Goal: Task Accomplishment & Management: Manage account settings

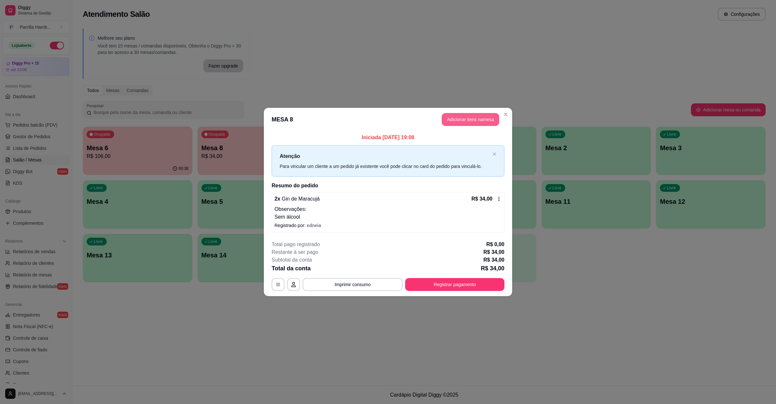
click at [470, 116] on button "Adicionar itens na mesa" at bounding box center [471, 119] width 58 height 13
click at [324, 54] on input "Pesquisa" at bounding box center [318, 50] width 586 height 6
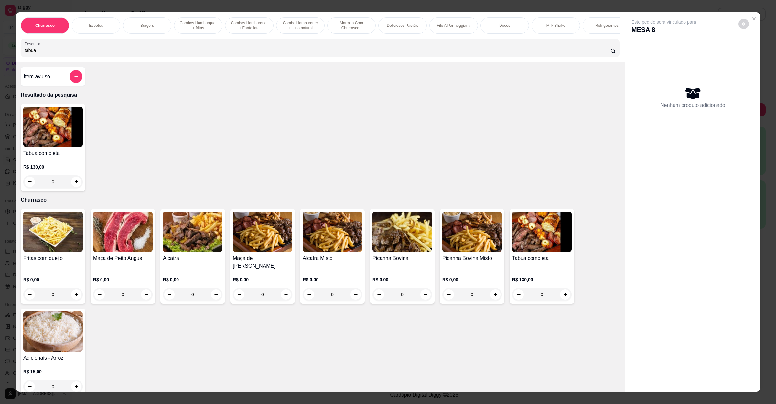
click at [47, 144] on img at bounding box center [52, 127] width 59 height 40
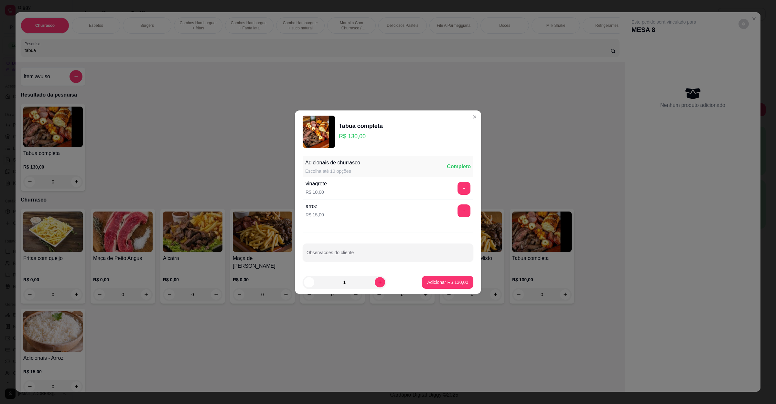
click at [457, 206] on button "+" at bounding box center [463, 211] width 13 height 13
click at [448, 283] on p "Adicionar R$ 145,00" at bounding box center [448, 282] width 40 height 6
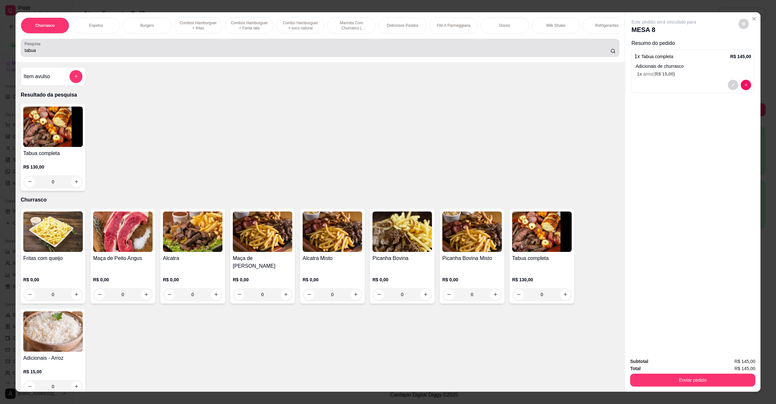
click at [98, 54] on input "tabua" at bounding box center [318, 50] width 586 height 6
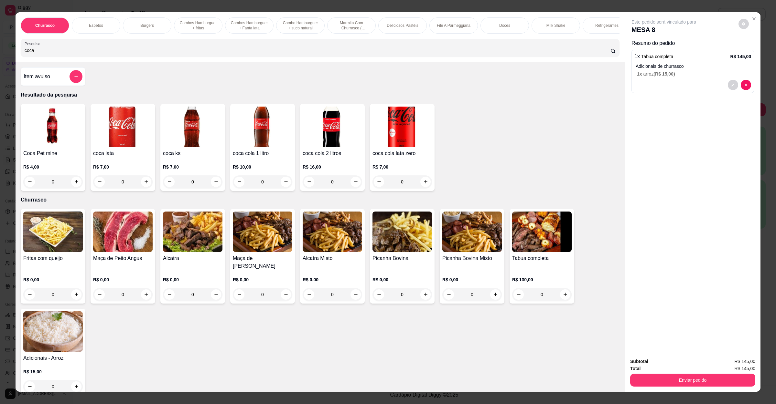
type input "coca"
click at [119, 140] on img at bounding box center [122, 127] width 59 height 40
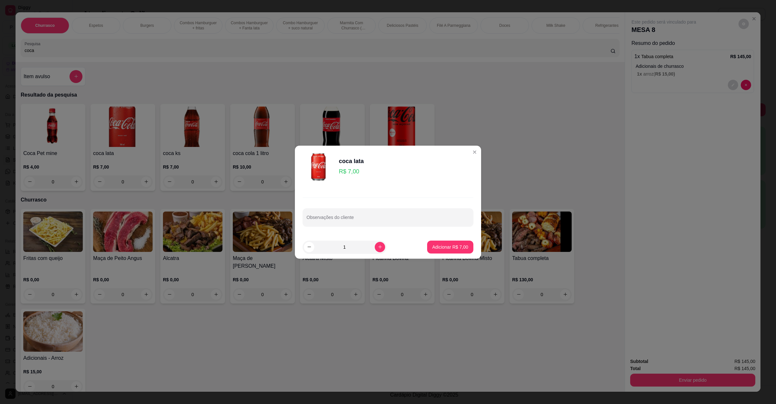
click at [459, 251] on button "Adicionar R$ 7,00" at bounding box center [450, 247] width 46 height 13
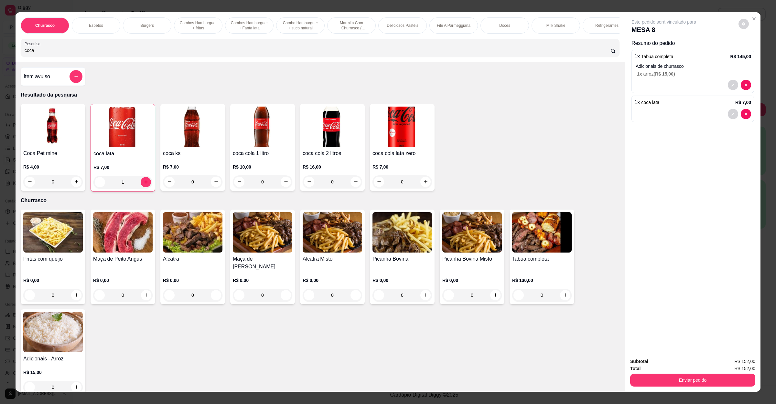
type input "1"
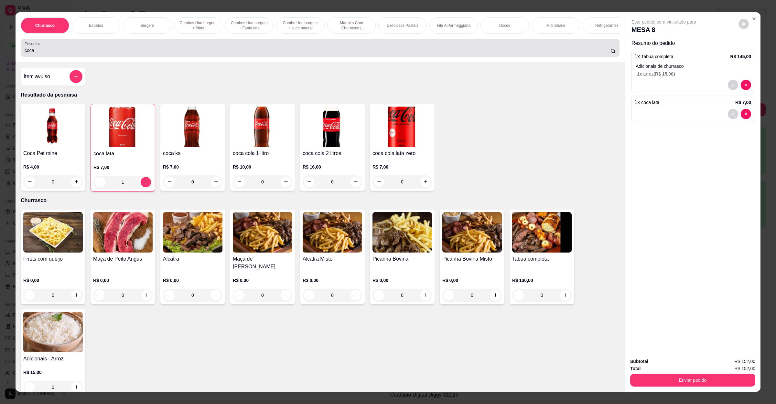
click at [98, 51] on div "coca" at bounding box center [320, 47] width 591 height 13
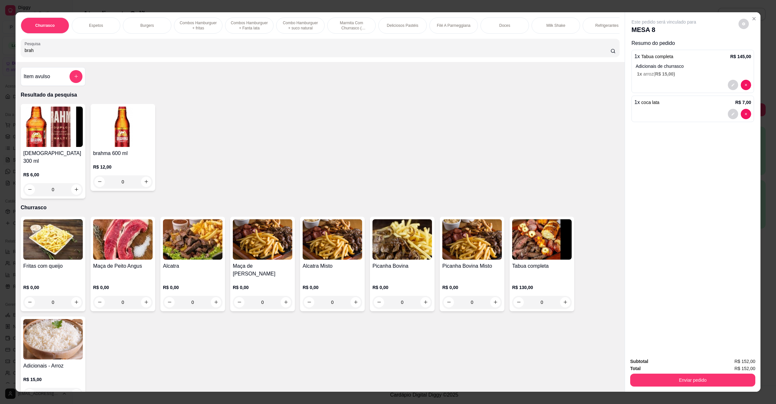
click at [37, 147] on img at bounding box center [52, 127] width 59 height 40
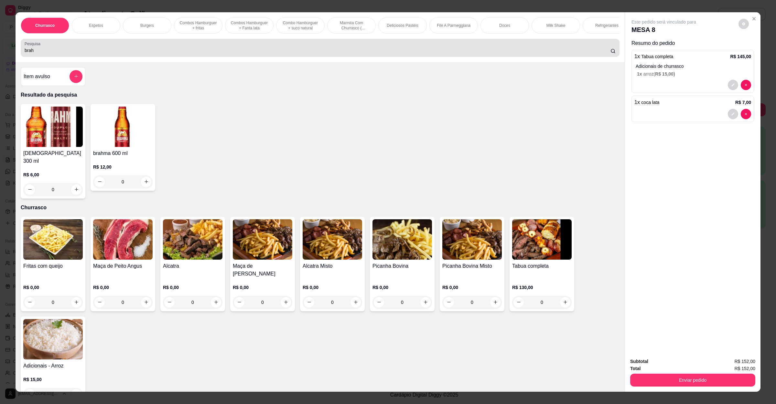
click at [71, 54] on input "brah" at bounding box center [318, 50] width 586 height 6
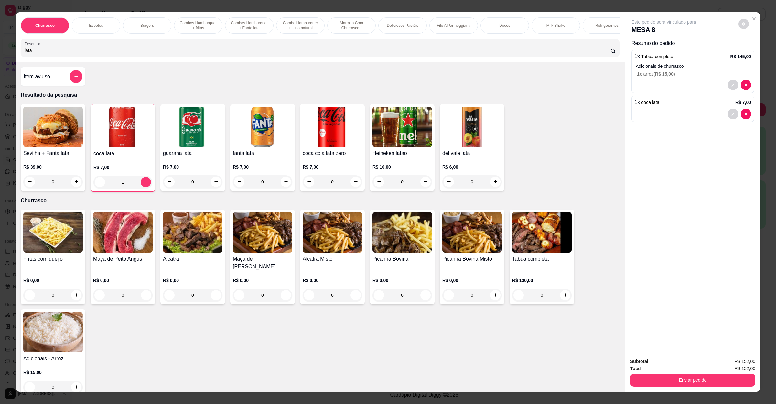
type input "lata"
click at [54, 86] on div "Item avulso" at bounding box center [53, 76] width 65 height 19
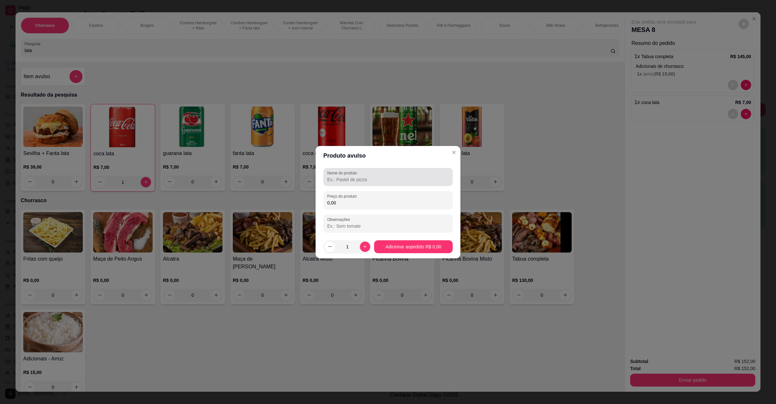
drag, startPoint x: 332, startPoint y: 174, endPoint x: 338, endPoint y: 175, distance: 5.9
click at [334, 174] on label "Nome do produto" at bounding box center [343, 172] width 32 height 5
click at [334, 176] on input "Nome do produto" at bounding box center [388, 179] width 122 height 6
click at [338, 175] on label "Nome do produto" at bounding box center [343, 172] width 32 height 5
click at [338, 176] on input "Nome do produto" at bounding box center [388, 179] width 122 height 6
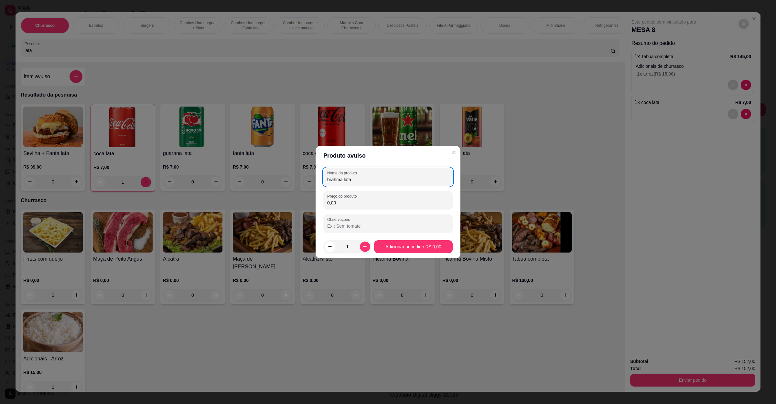
type input "brahma lata"
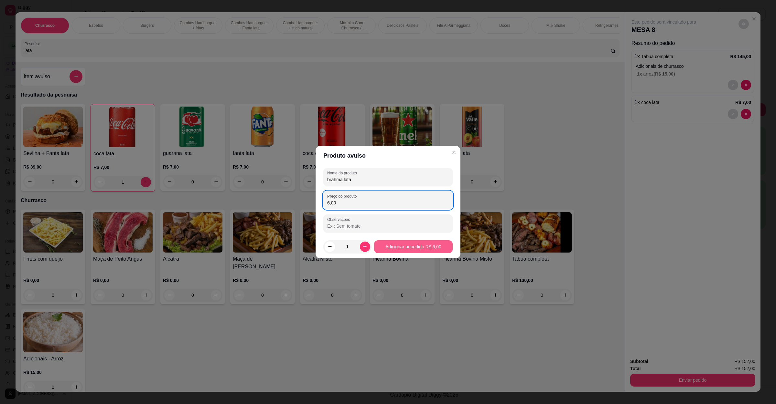
type input "6,00"
click at [399, 240] on footer "1 Adicionar ao pedido R$ 6,00" at bounding box center [387, 246] width 145 height 23
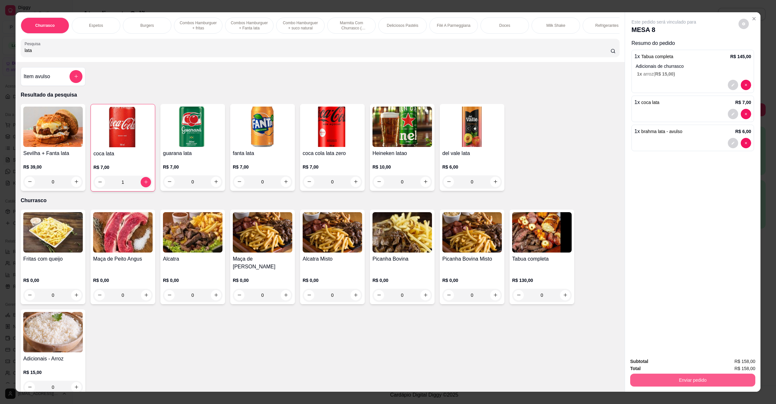
click at [674, 382] on button "Enviar pedido" at bounding box center [692, 380] width 125 height 13
click at [641, 362] on button "Não registrar e enviar pedido" at bounding box center [669, 364] width 67 height 12
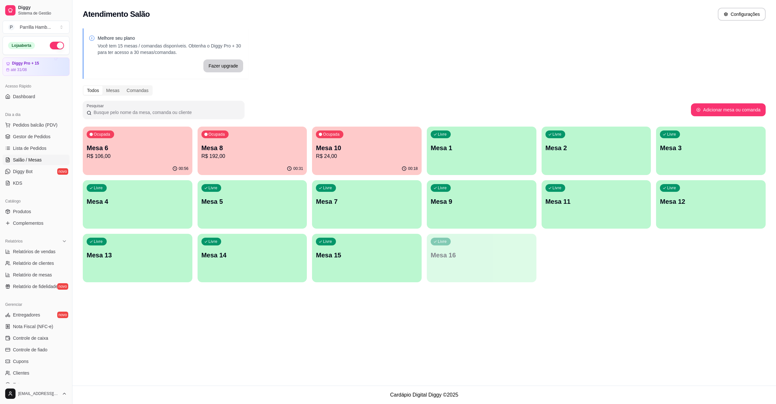
click at [145, 153] on p "R$ 106,00" at bounding box center [138, 157] width 102 height 8
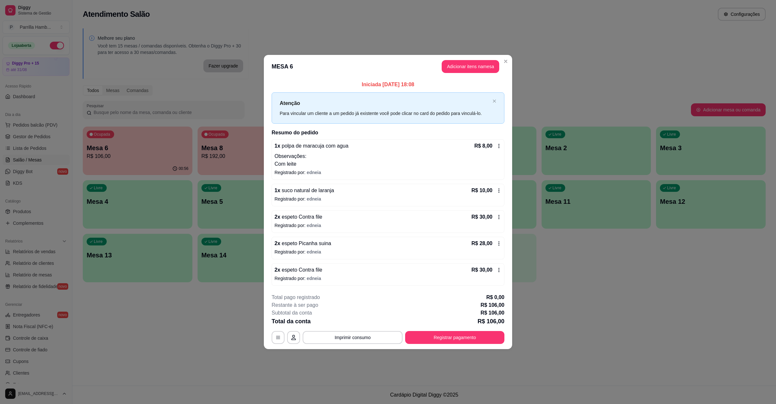
click at [371, 333] on button "Imprimir consumo" at bounding box center [353, 337] width 100 height 13
click at [345, 326] on button "IMPRESSORA" at bounding box center [354, 324] width 47 height 10
click at [476, 336] on button "Registrar pagamento" at bounding box center [455, 338] width 96 height 13
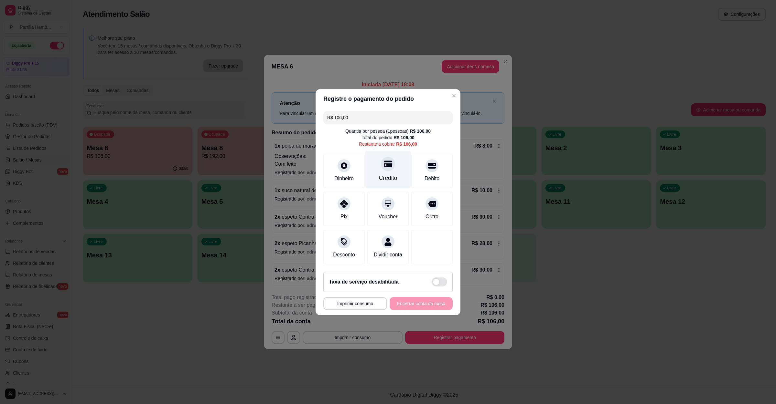
click at [386, 160] on icon at bounding box center [388, 164] width 8 height 8
type input "R$ 0,00"
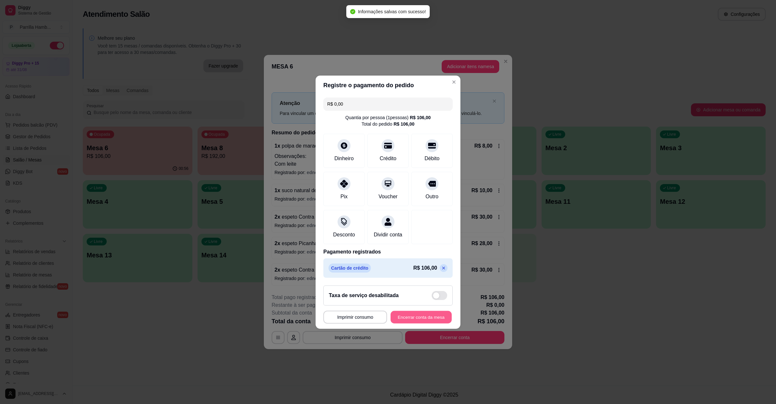
click at [426, 324] on button "Encerrar conta da mesa" at bounding box center [420, 317] width 61 height 13
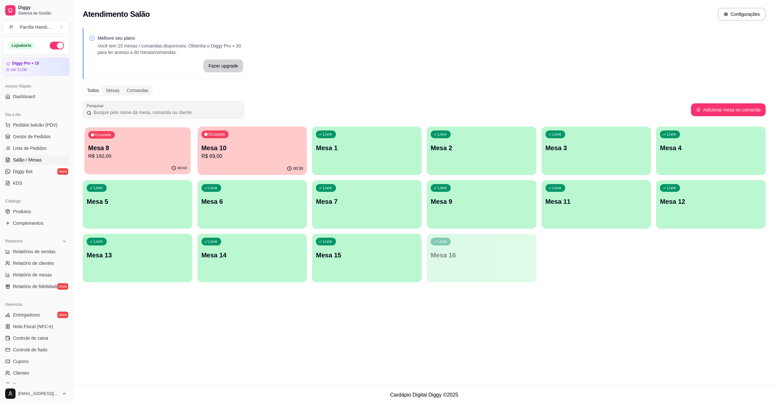
click at [128, 155] on p "R$ 192,00" at bounding box center [137, 156] width 99 height 7
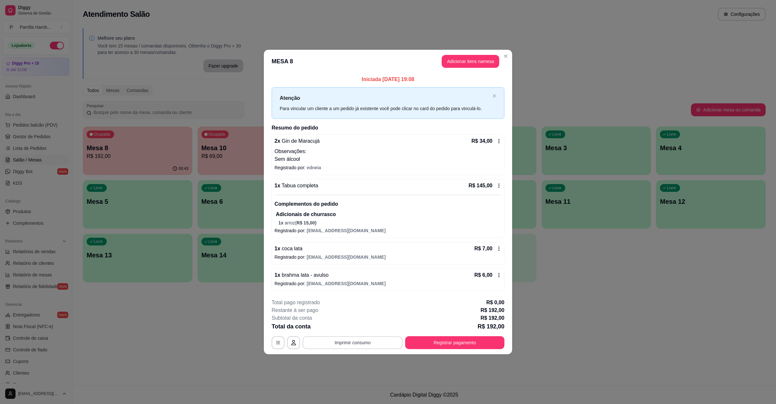
click at [335, 346] on button "Imprimir consumo" at bounding box center [353, 342] width 100 height 13
click at [346, 328] on button "IMPRESSORA" at bounding box center [354, 329] width 47 height 10
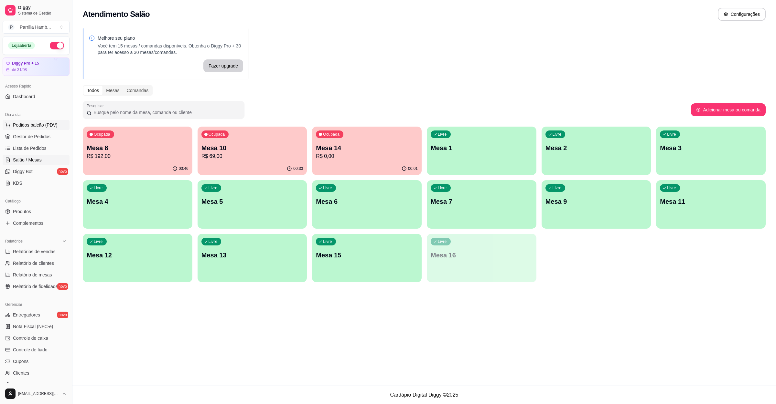
click at [55, 128] on span "Pedidos balcão (PDV)" at bounding box center [35, 125] width 45 height 6
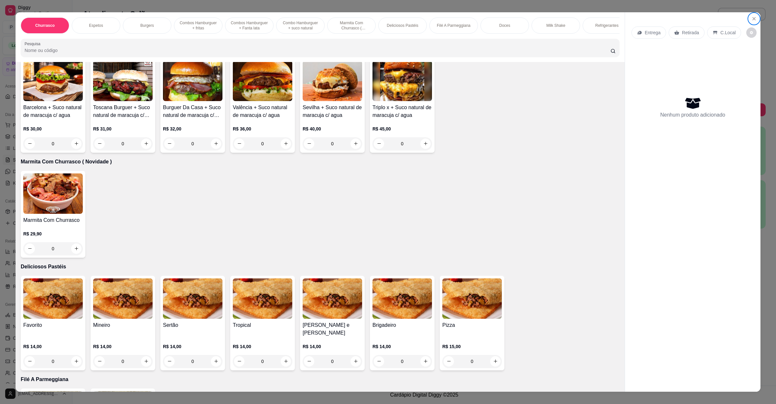
scroll to position [727, 0]
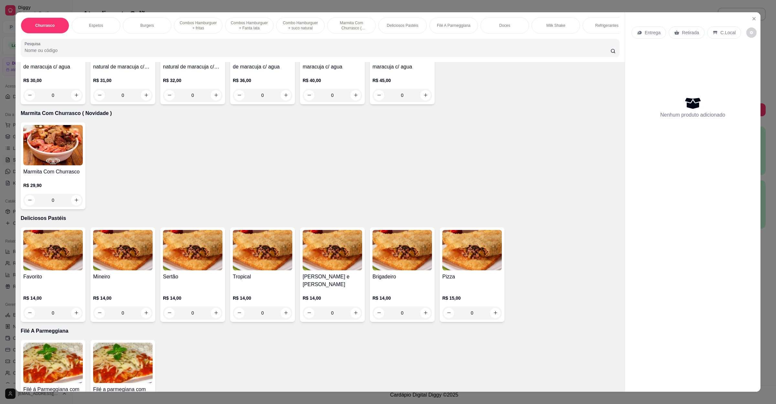
click at [393, 265] on img at bounding box center [401, 250] width 59 height 40
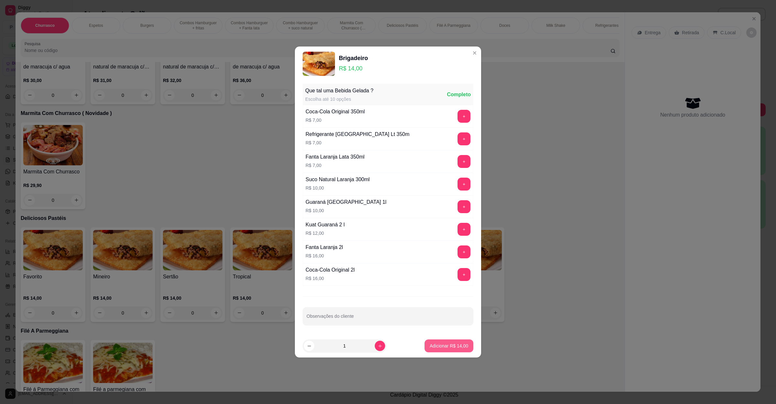
click at [436, 344] on p "Adicionar R$ 14,00" at bounding box center [449, 346] width 38 height 6
type input "1"
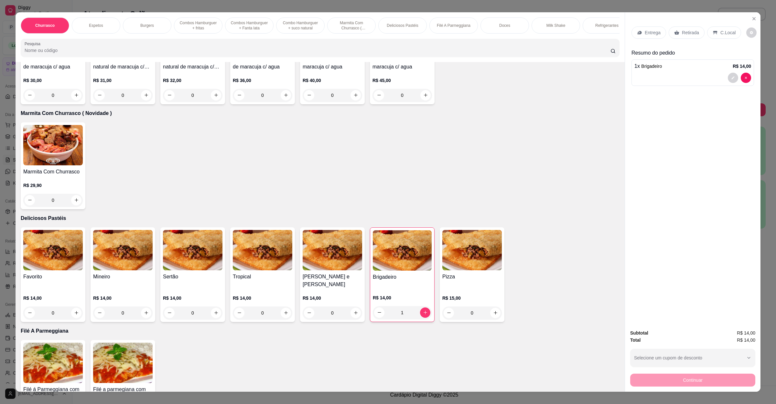
click at [640, 31] on div "Entrega" at bounding box center [648, 33] width 35 height 12
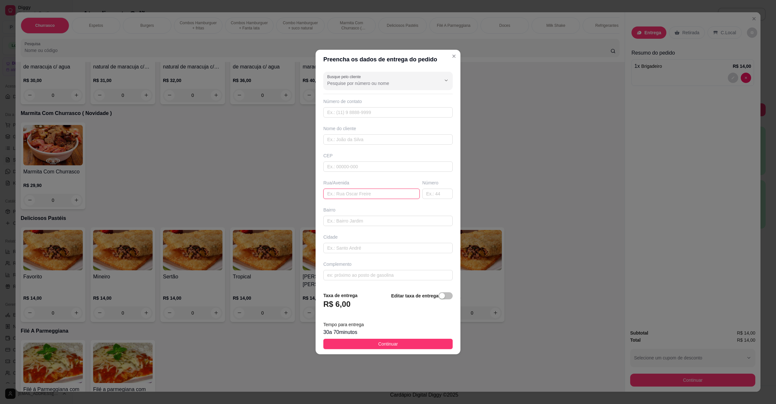
click at [351, 196] on input "text" at bounding box center [371, 194] width 96 height 10
paste input "[STREET_ADDRESS] aeroporto"
type input "[STREET_ADDRESS] aeroporto"
click at [392, 346] on span "Continuar" at bounding box center [388, 344] width 20 height 7
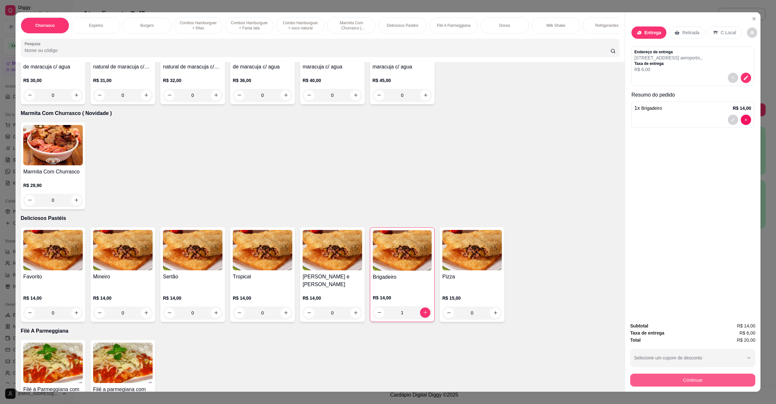
click at [679, 386] on button "Continuar" at bounding box center [692, 380] width 125 height 13
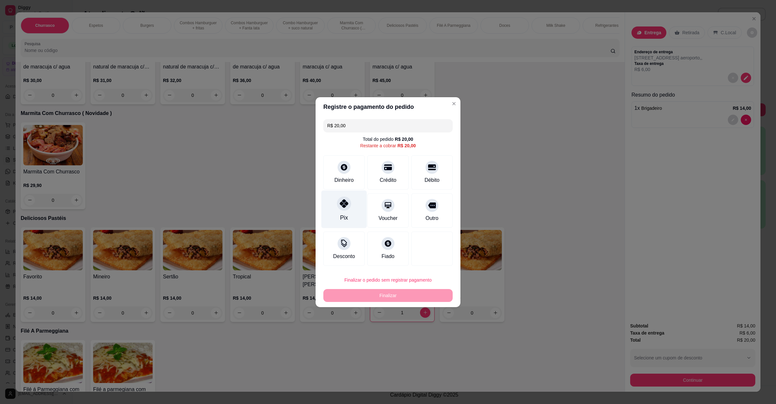
click at [348, 207] on div at bounding box center [344, 204] width 14 height 14
type input "R$ 0,00"
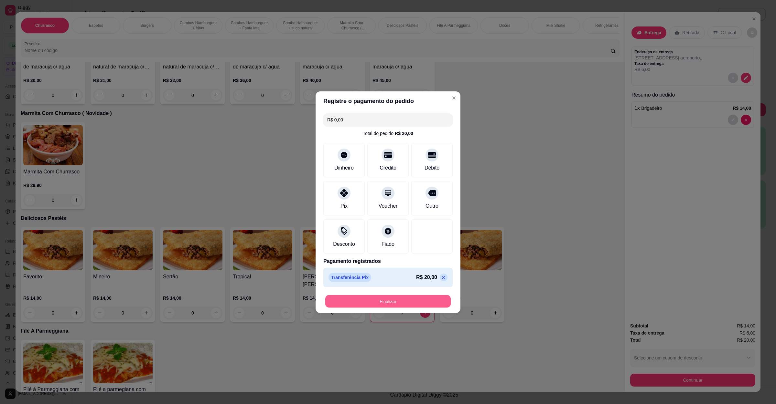
click at [380, 299] on button "Finalizar" at bounding box center [387, 301] width 125 height 13
type input "0"
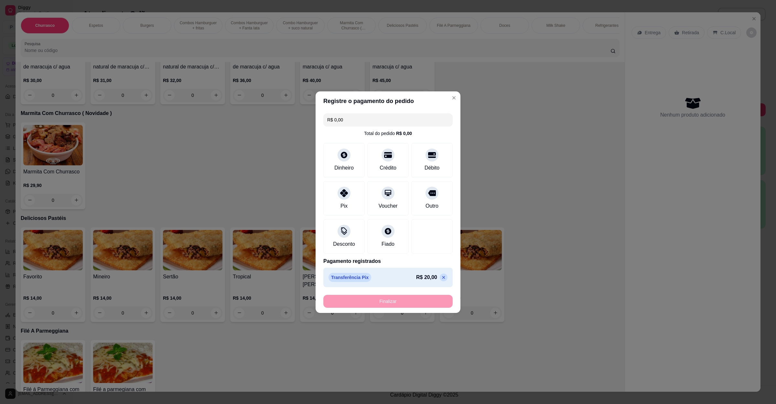
type input "-R$ 20,00"
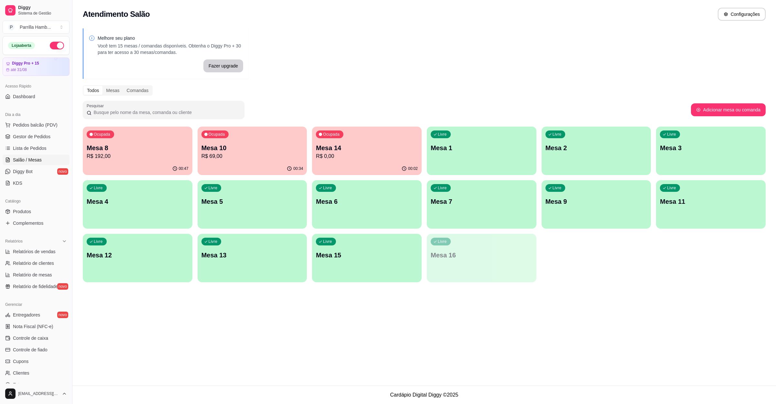
click at [124, 138] on div "Ocupada Mesa 8 R$ 192,00" at bounding box center [138, 145] width 110 height 36
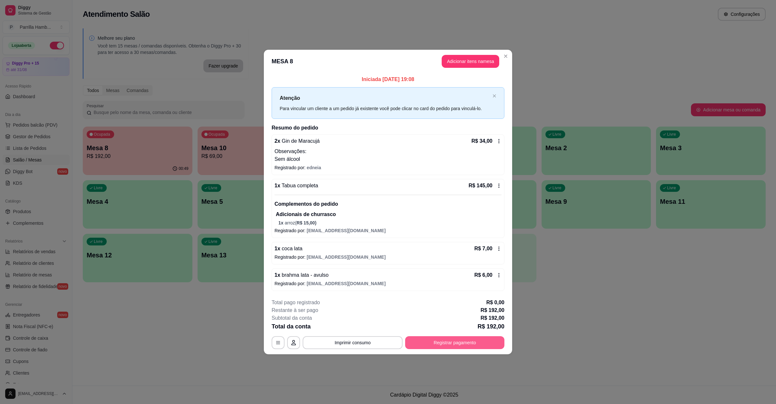
click at [473, 347] on button "Registrar pagamento" at bounding box center [454, 342] width 99 height 13
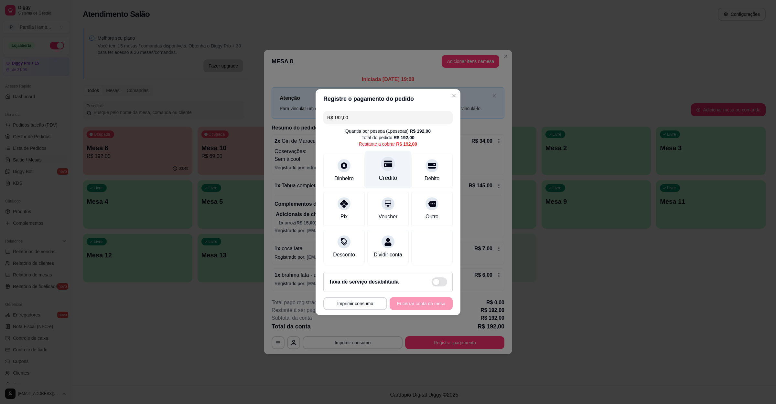
click at [384, 164] on icon at bounding box center [388, 164] width 8 height 8
type input "R$ 0,00"
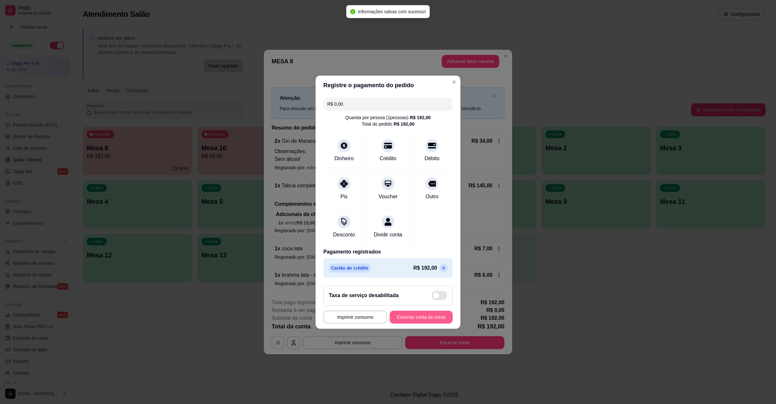
click at [422, 323] on button "Encerrar conta da mesa" at bounding box center [420, 317] width 63 height 13
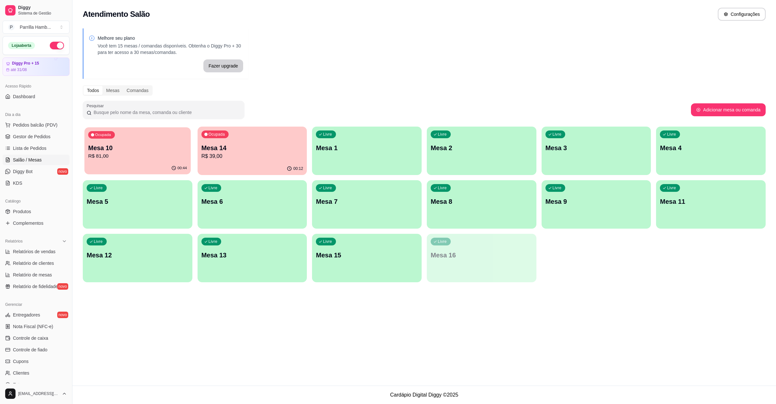
click at [140, 160] on div "Ocupada Mesa 10 R$ 81,00" at bounding box center [137, 144] width 106 height 35
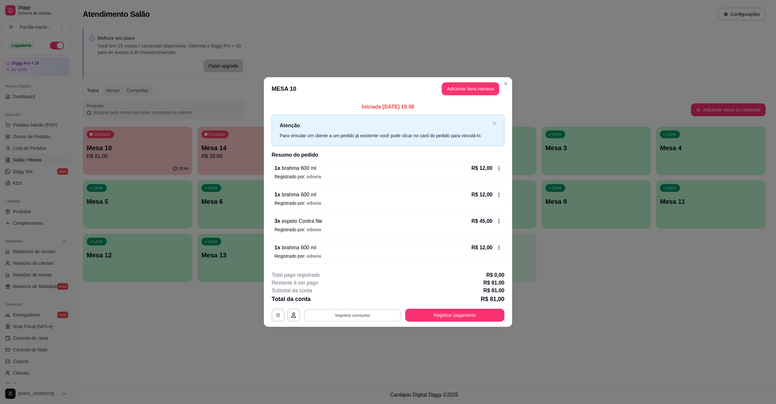
click at [378, 314] on button "Imprimir consumo" at bounding box center [352, 315] width 97 height 13
click at [364, 302] on button "IMPRESSORA" at bounding box center [354, 301] width 45 height 10
click at [478, 318] on button "Registrar pagamento" at bounding box center [455, 315] width 96 height 13
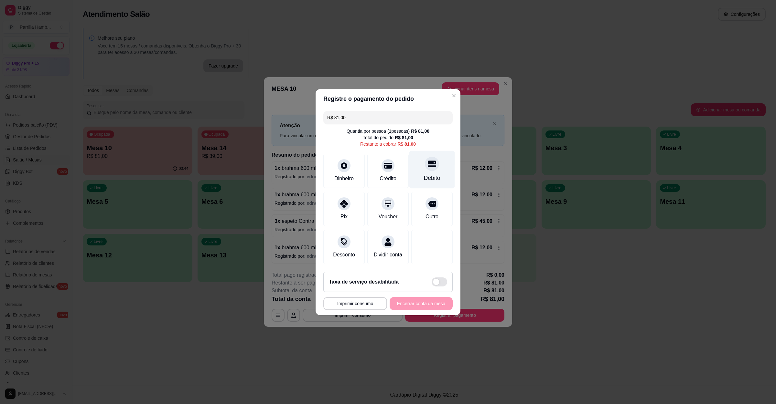
click at [431, 174] on div "Débito" at bounding box center [432, 178] width 16 height 8
type input "R$ 0,00"
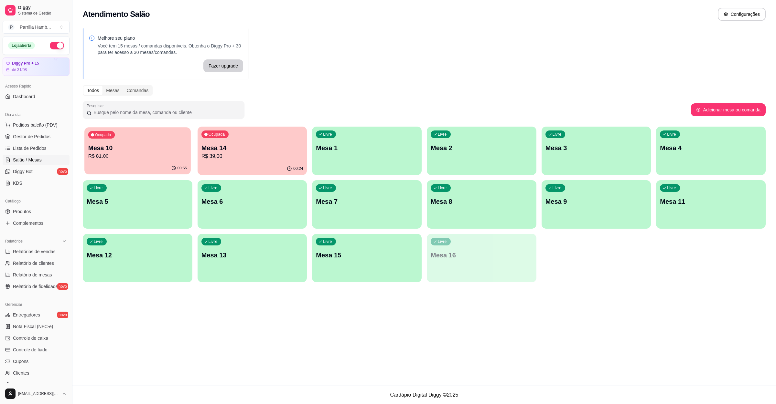
click at [152, 150] on p "Mesa 10" at bounding box center [137, 148] width 99 height 9
click at [267, 141] on div "Ocupada Mesa 14 R$ 39,00" at bounding box center [252, 145] width 110 height 36
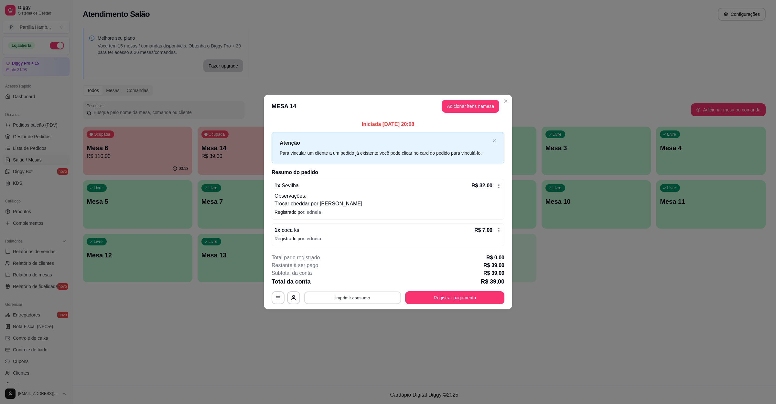
click at [351, 298] on button "Imprimir consumo" at bounding box center [352, 298] width 97 height 13
click at [351, 282] on button "IMPRESSORA" at bounding box center [354, 284] width 45 height 10
click at [233, 313] on div "**********" at bounding box center [388, 202] width 776 height 404
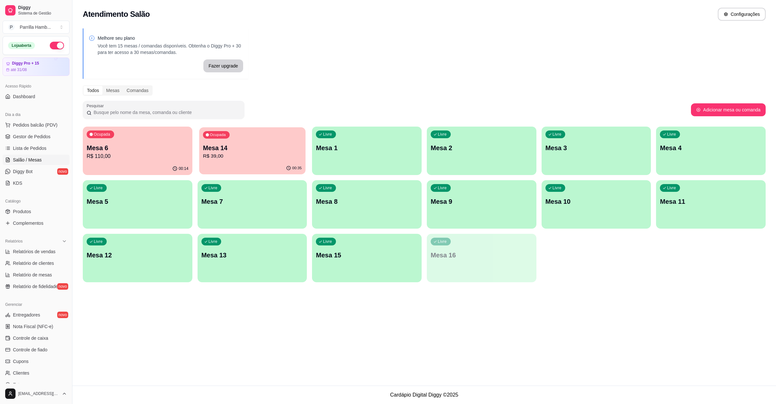
click at [210, 128] on div "Ocupada Mesa 14 R$ 39,00" at bounding box center [252, 144] width 106 height 35
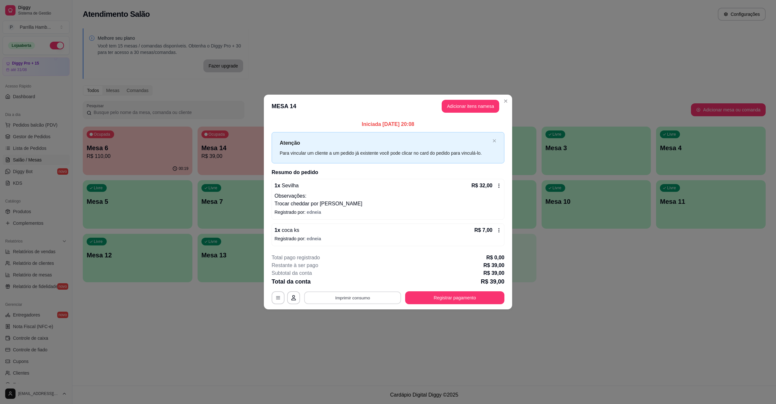
click at [384, 302] on button "Imprimir consumo" at bounding box center [352, 298] width 97 height 13
click at [370, 288] on div "Escolha a impressora IMPRESSORA" at bounding box center [354, 279] width 53 height 22
click at [427, 303] on button "Registrar pagamento" at bounding box center [454, 298] width 99 height 13
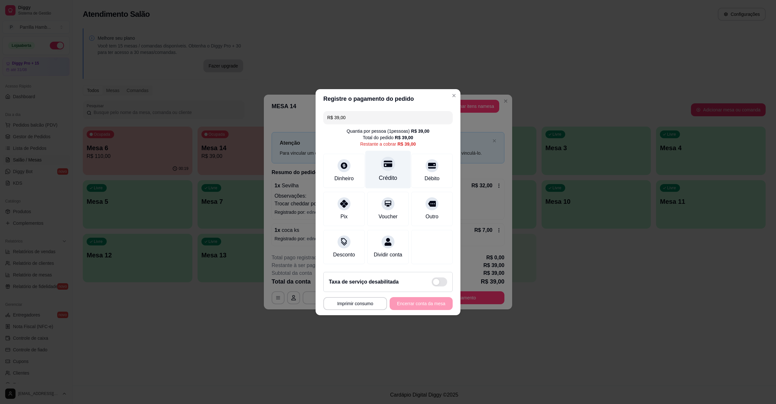
click at [390, 177] on div "Crédito" at bounding box center [388, 178] width 18 height 8
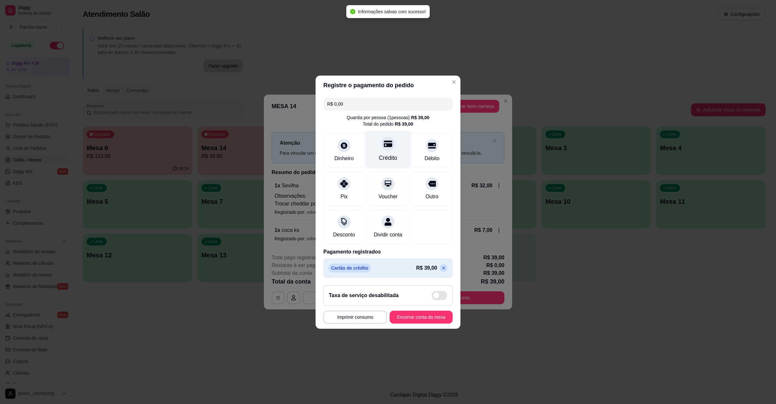
type input "R$ 0,00"
click at [414, 320] on button "Encerrar conta da mesa" at bounding box center [420, 317] width 63 height 13
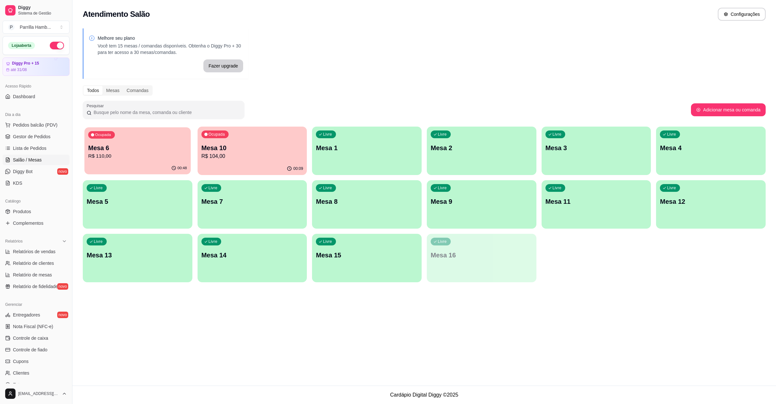
click at [122, 156] on p "R$ 110,00" at bounding box center [137, 156] width 99 height 7
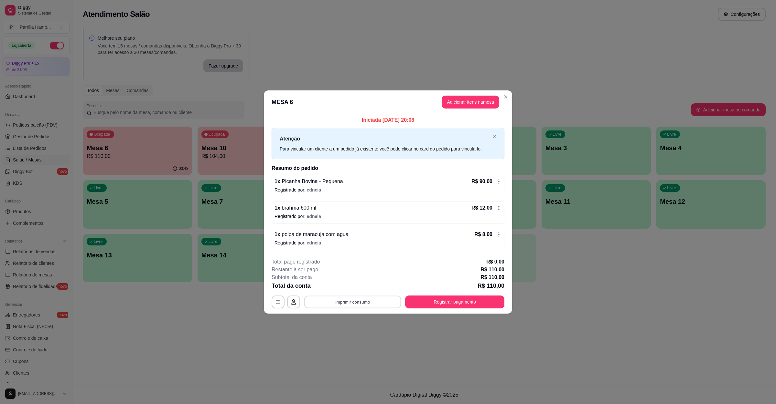
click at [373, 299] on button "Imprimir consumo" at bounding box center [352, 302] width 97 height 13
click at [360, 289] on button "IMPRESSORA" at bounding box center [354, 288] width 45 height 10
click at [469, 307] on button "Registrar pagamento" at bounding box center [455, 302] width 96 height 13
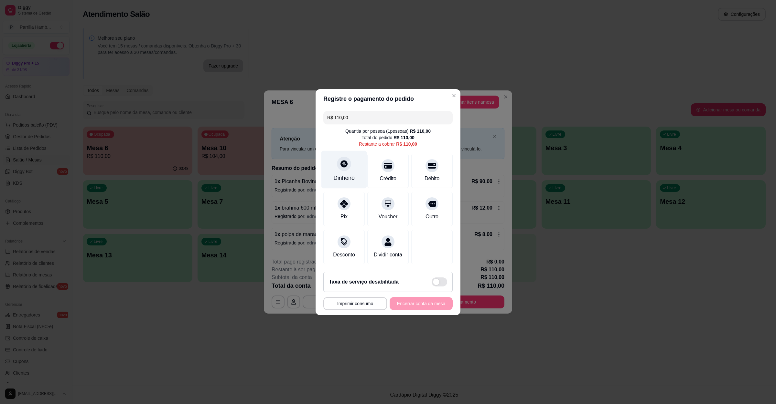
click at [340, 161] on icon at bounding box center [344, 164] width 8 height 8
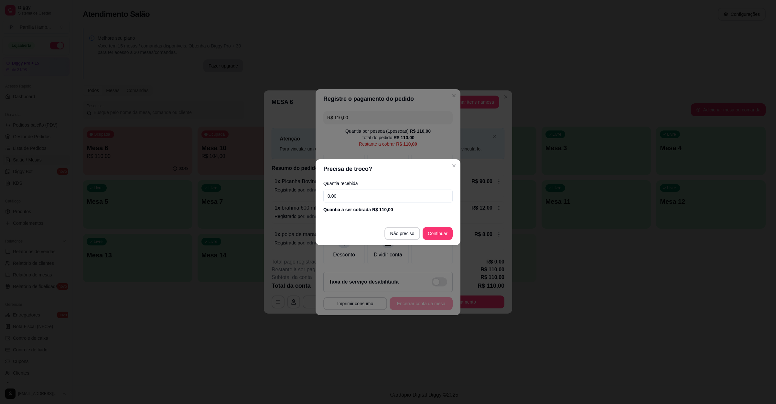
click at [356, 197] on input "0,00" at bounding box center [387, 196] width 129 height 13
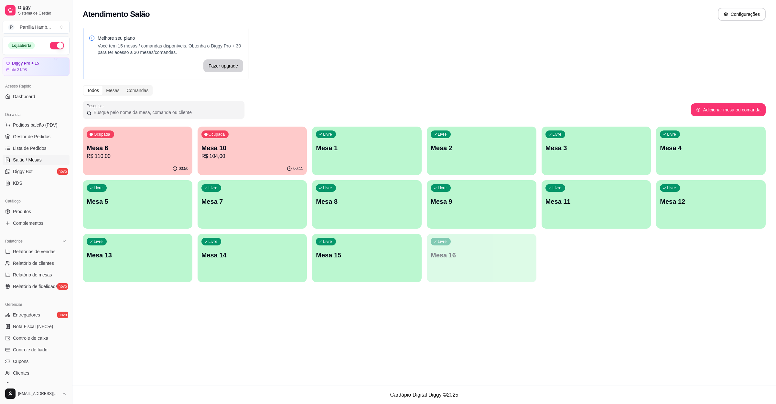
click at [167, 163] on div "00:50" at bounding box center [138, 169] width 110 height 13
click at [145, 146] on p "Mesa 6" at bounding box center [137, 148] width 99 height 9
click at [44, 137] on span "Gestor de Pedidos" at bounding box center [31, 136] width 37 height 6
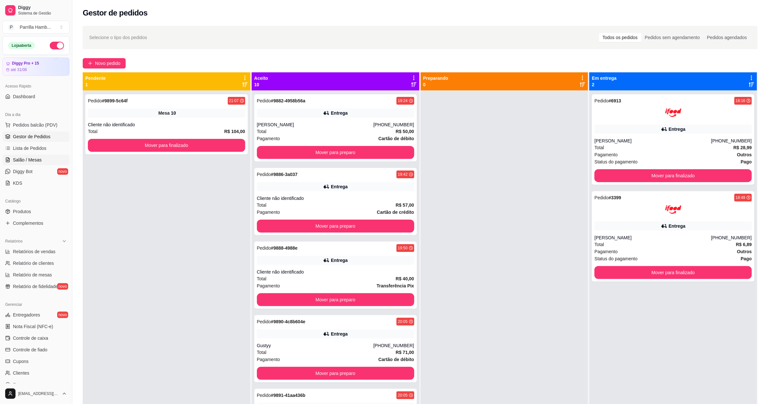
click at [40, 155] on link "Salão / Mesas" at bounding box center [36, 160] width 67 height 10
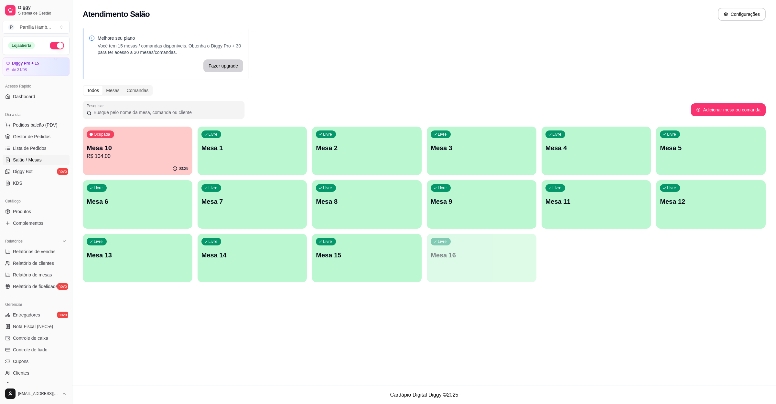
click at [37, 131] on ul "Pedidos balcão (PDV) Gestor de Pedidos Lista de Pedidos Salão / Mesas Diggy Bot…" at bounding box center [36, 154] width 67 height 69
click at [41, 126] on span "Pedidos balcão (PDV)" at bounding box center [35, 125] width 45 height 6
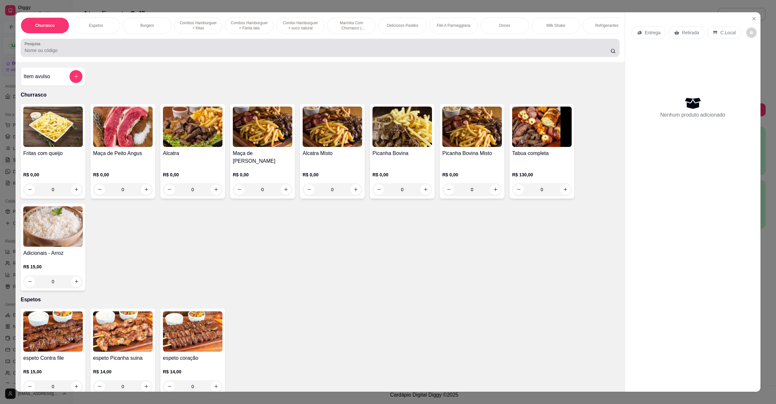
click at [309, 57] on div "Pesquisa" at bounding box center [320, 48] width 599 height 18
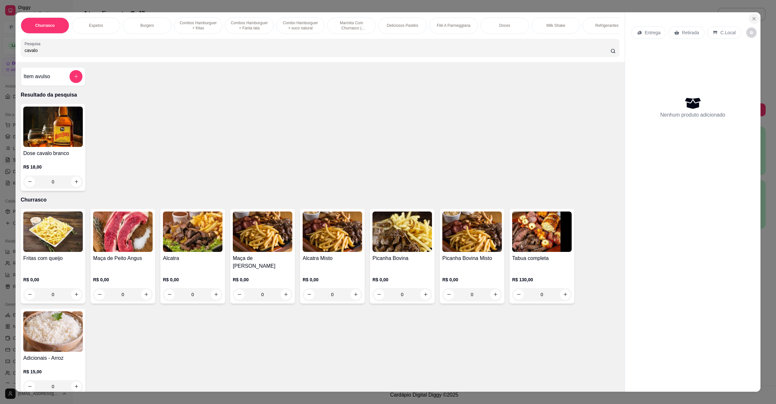
type input "cavalo"
click at [751, 17] on icon "Close" at bounding box center [753, 18] width 5 height 5
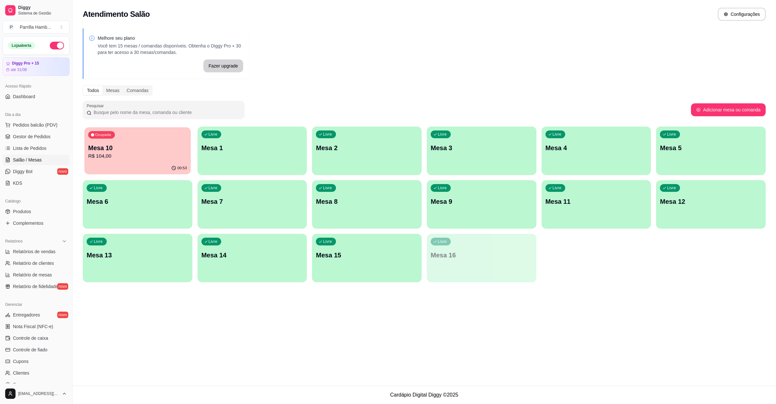
click at [144, 158] on p "R$ 104,00" at bounding box center [137, 156] width 99 height 7
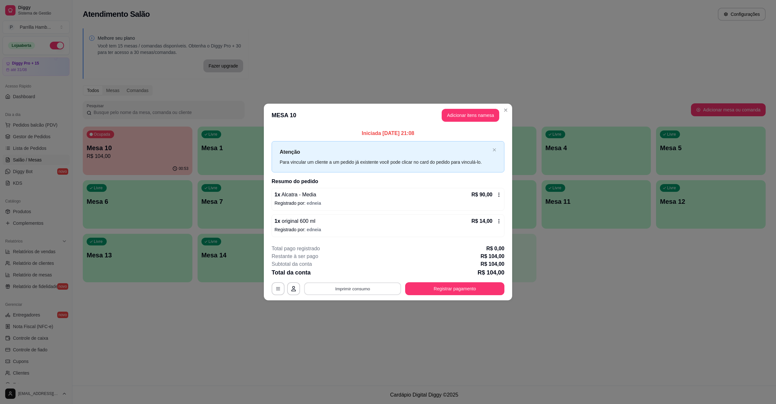
click at [396, 293] on button "Imprimir consumo" at bounding box center [352, 289] width 97 height 13
click at [356, 272] on button "IMPRESSORA" at bounding box center [354, 275] width 45 height 10
click at [495, 271] on p "R$ 104,00" at bounding box center [490, 272] width 27 height 9
